Goal: Navigation & Orientation: Find specific page/section

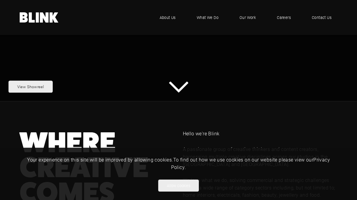
scroll to position [136, 0]
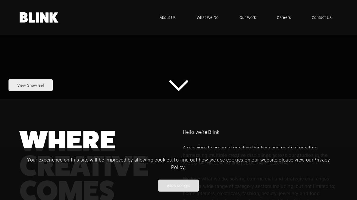
click at [188, 191] on button "Allow cookies" at bounding box center [178, 186] width 41 height 12
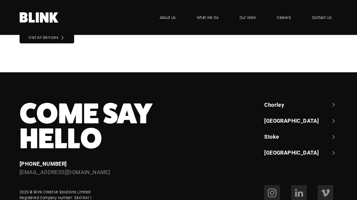
scroll to position [548, 0]
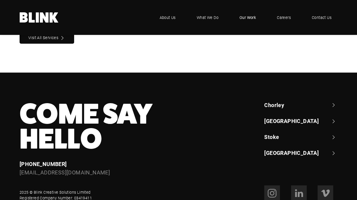
click at [239, 17] on span "Our Work" at bounding box center [247, 17] width 16 height 6
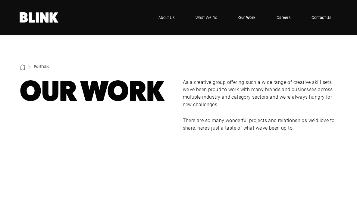
click at [320, 20] on span "Contact Us" at bounding box center [321, 17] width 20 height 6
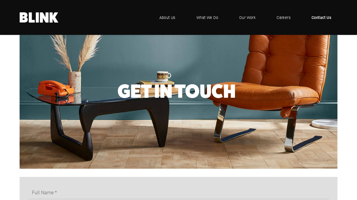
scroll to position [152, 0]
